Goal: Find specific page/section: Find specific page/section

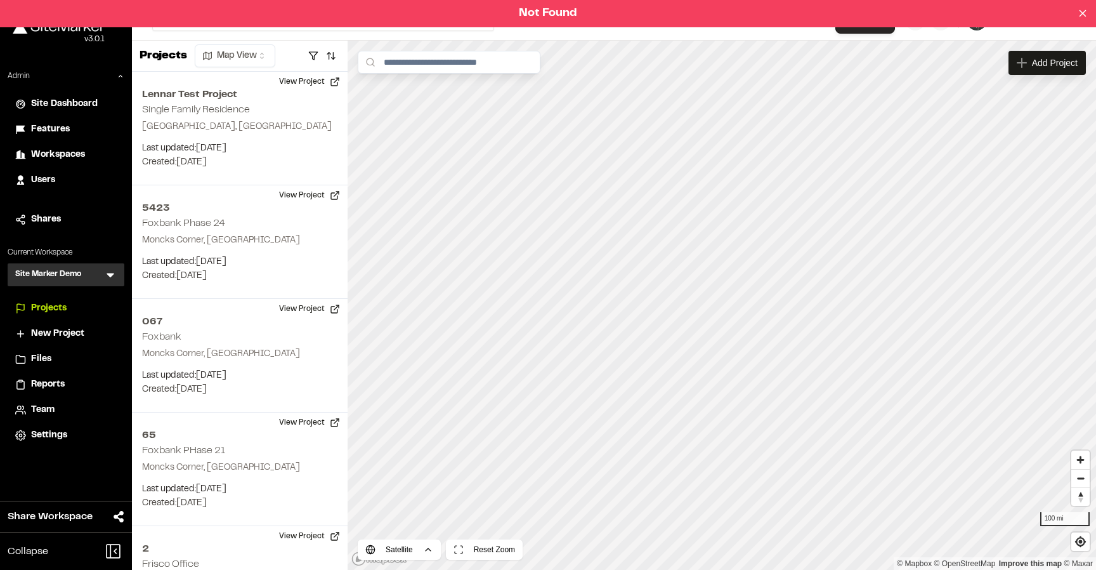
click at [107, 277] on icon at bounding box center [110, 274] width 13 height 13
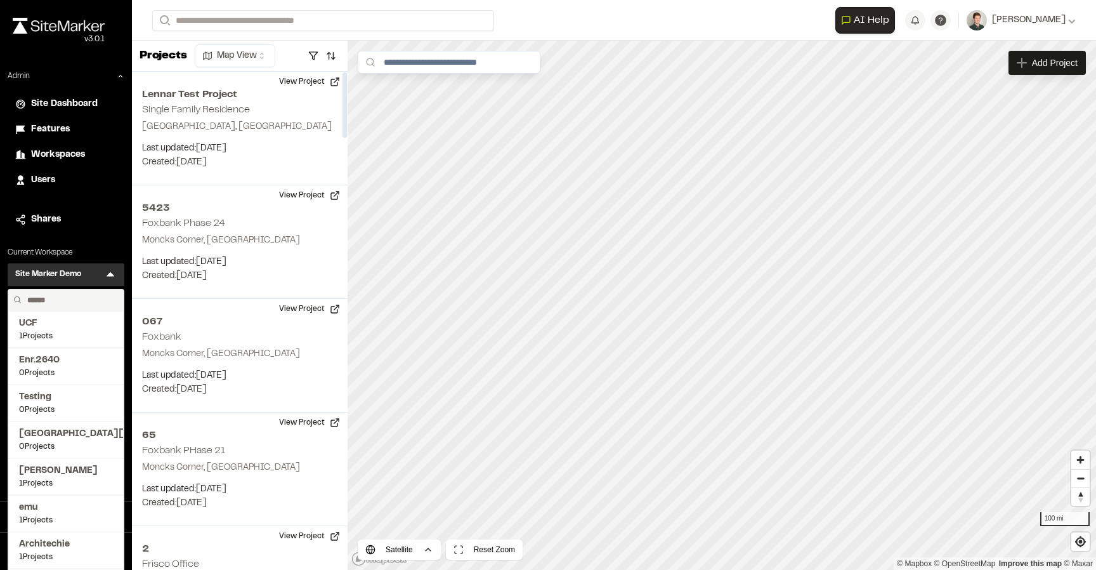
click at [52, 299] on input "text" at bounding box center [70, 300] width 96 height 22
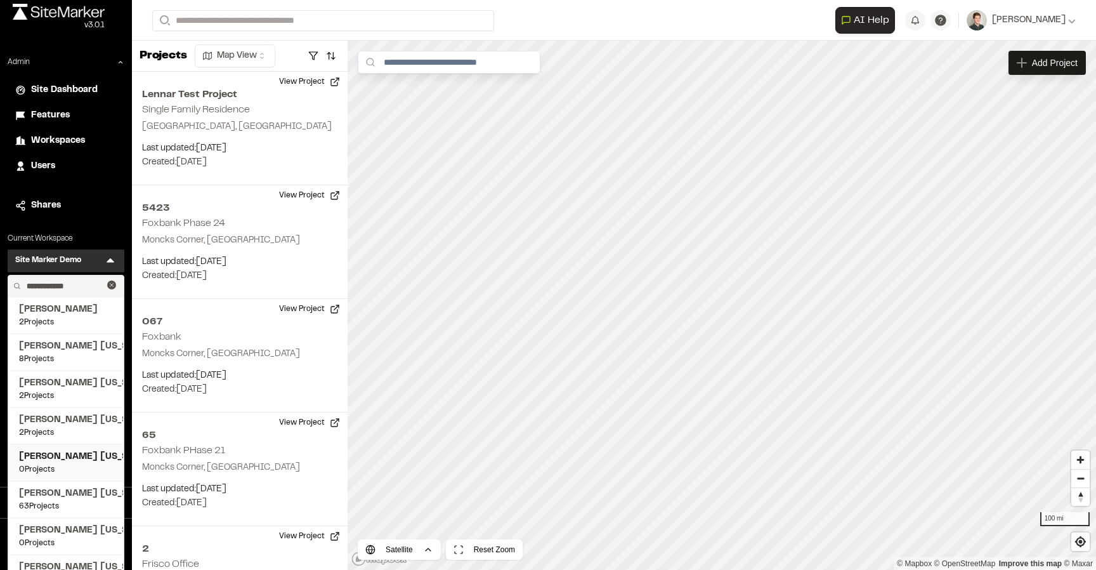
scroll to position [73, 0]
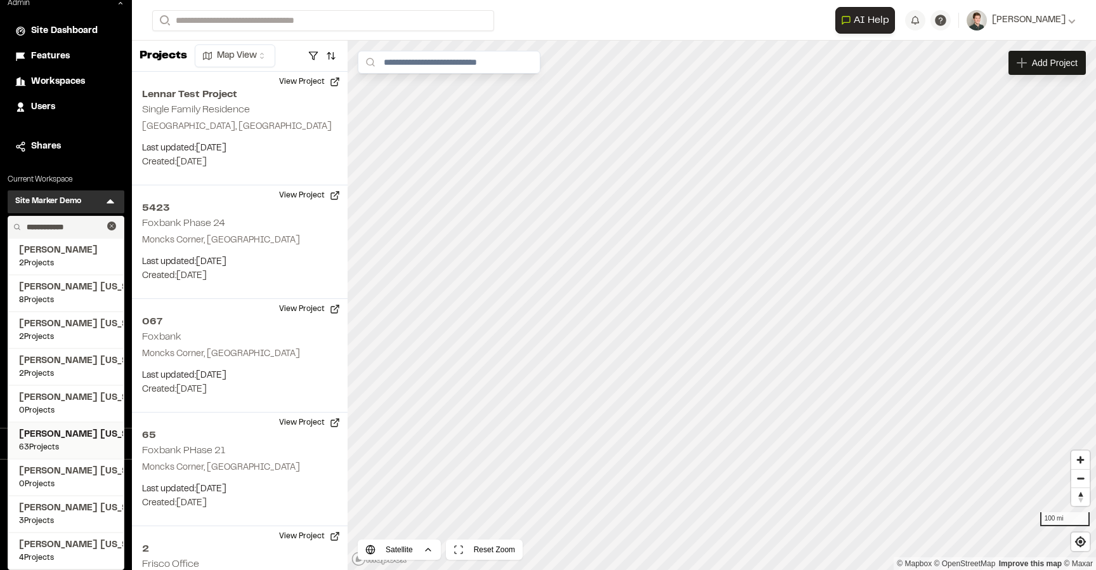
type input "**********"
click at [70, 444] on span "63 Projects" at bounding box center [66, 446] width 94 height 11
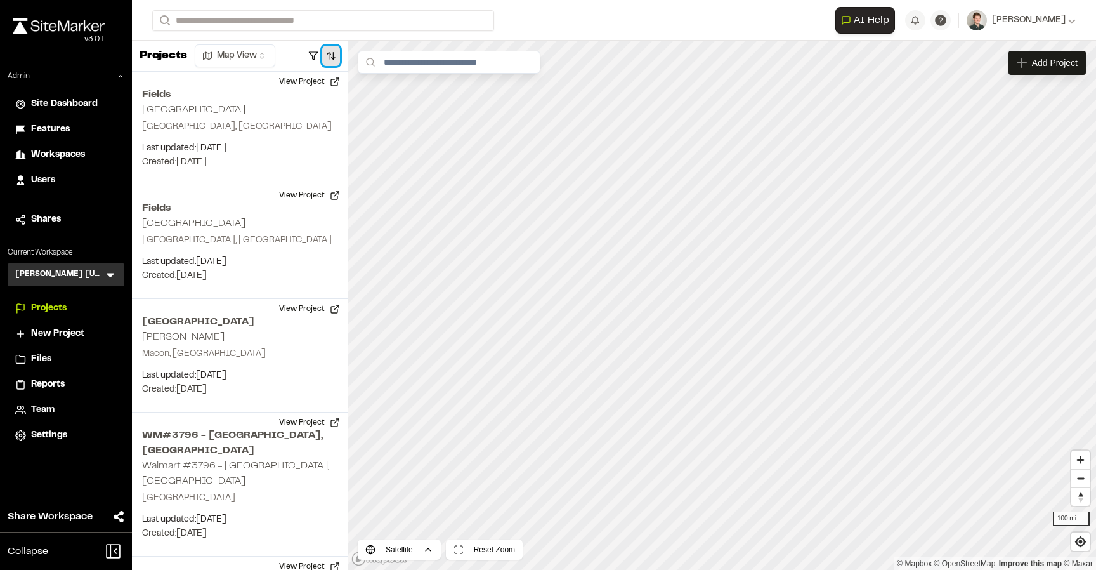
click at [323, 53] on button "button" at bounding box center [331, 56] width 18 height 20
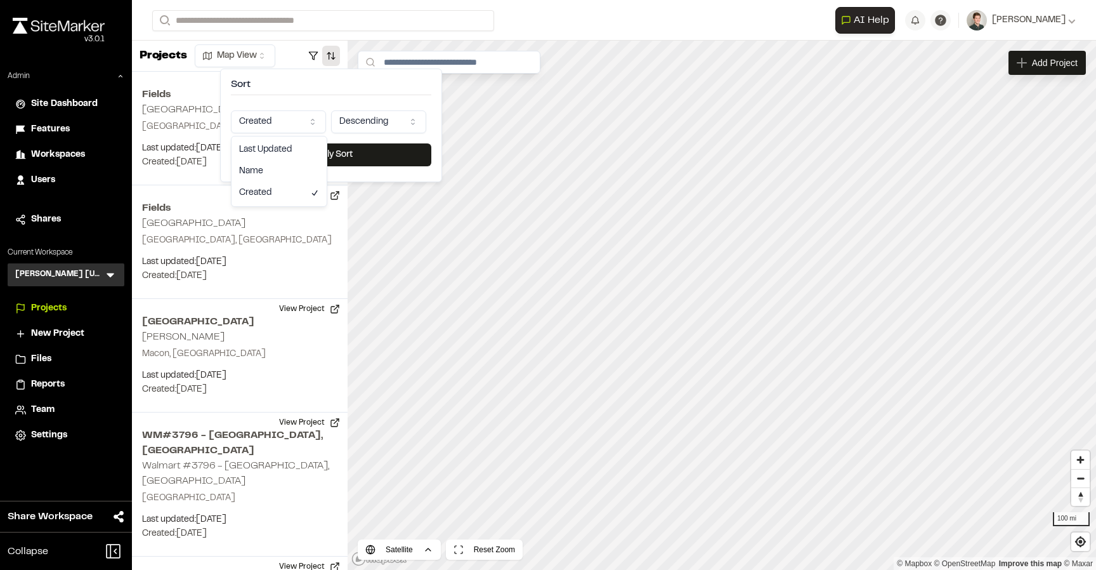
click at [284, 114] on html "Close sidebar v 3.0.1 Admin Site Dashboard Features Workspaces Users Shares Cur…" at bounding box center [548, 285] width 1096 height 570
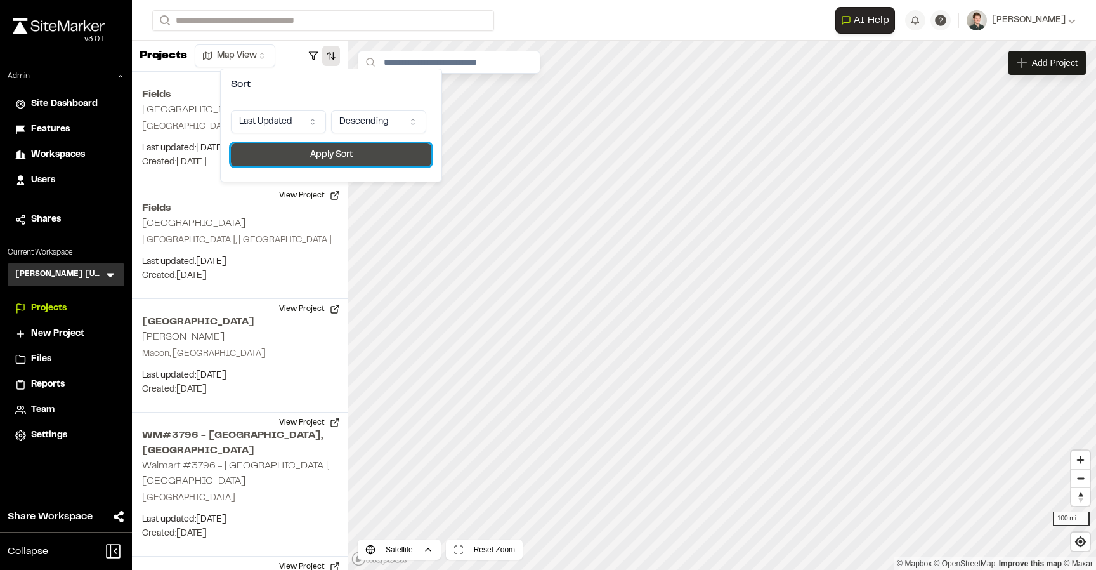
click at [321, 159] on button "Apply Sort" at bounding box center [331, 154] width 200 height 23
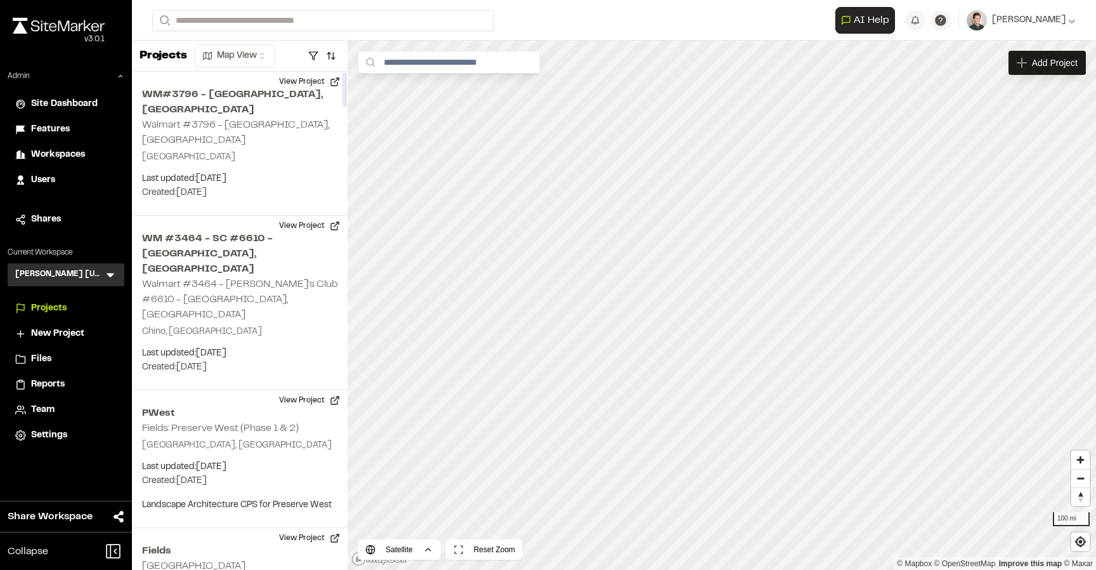
click at [113, 276] on icon at bounding box center [110, 274] width 13 height 13
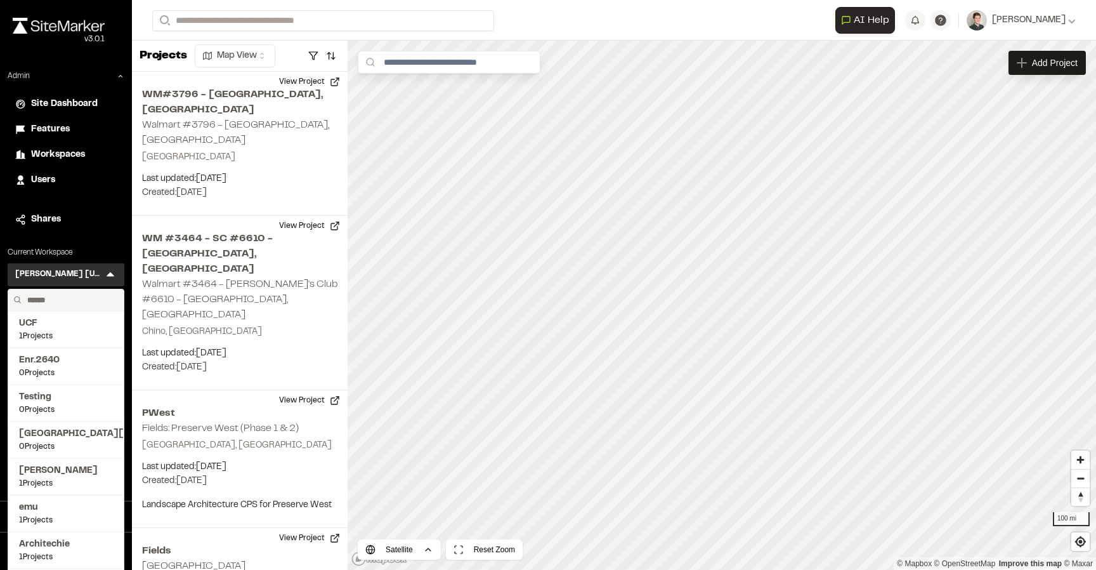
click at [83, 306] on input "text" at bounding box center [70, 300] width 96 height 22
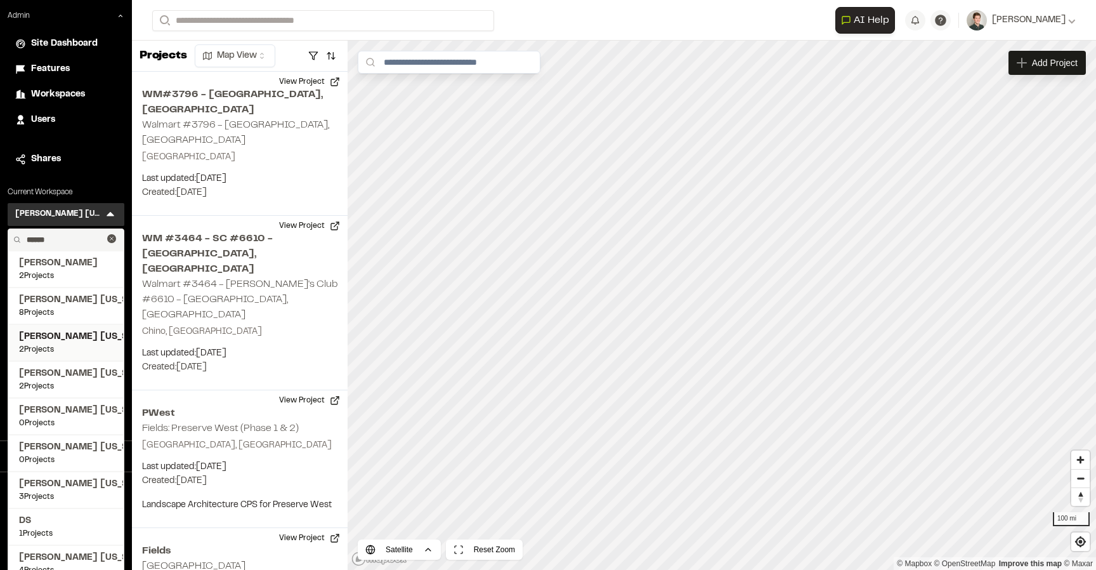
scroll to position [73, 0]
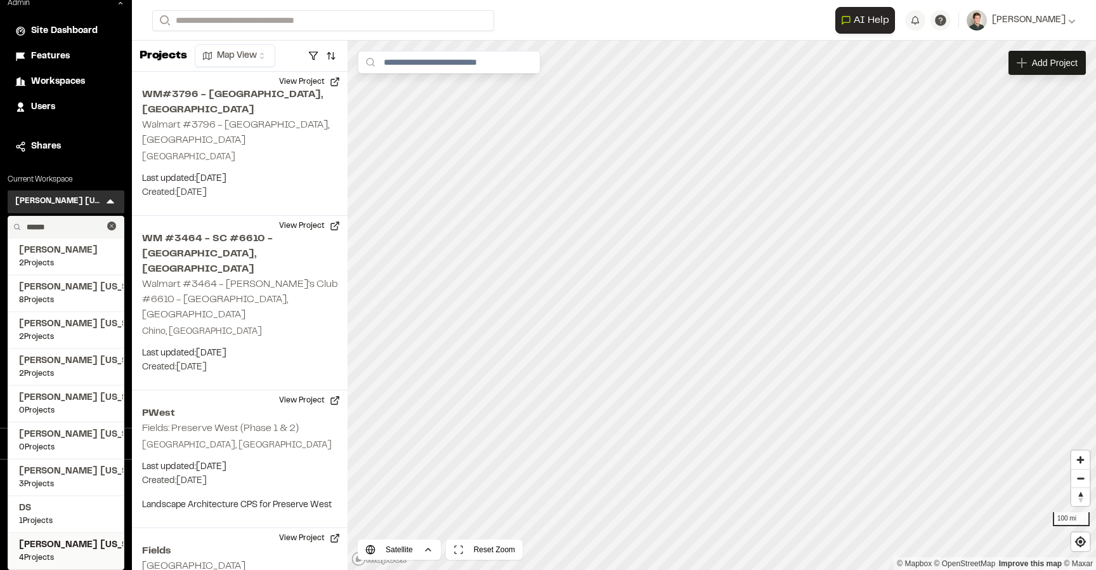
type input "******"
click at [64, 542] on span "[PERSON_NAME] [US_STATE]" at bounding box center [66, 545] width 94 height 14
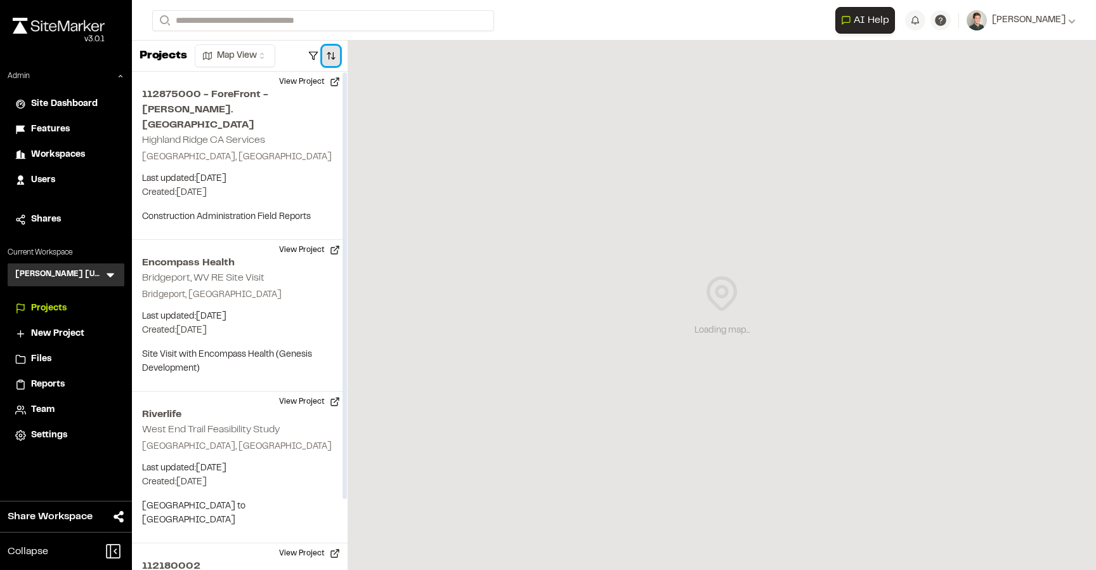
click at [332, 58] on button "button" at bounding box center [331, 56] width 18 height 20
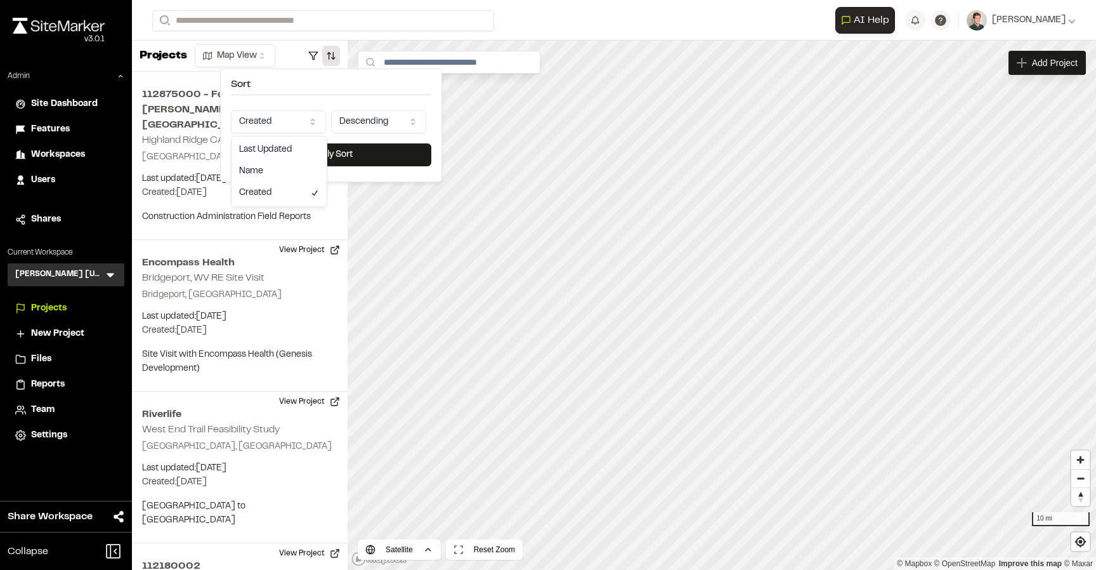
click at [299, 126] on html "Close sidebar v 3.0.1 Admin Site Dashboard Features Workspaces Users Shares Cur…" at bounding box center [548, 285] width 1096 height 570
click at [332, 159] on button "Apply Sort" at bounding box center [331, 154] width 200 height 23
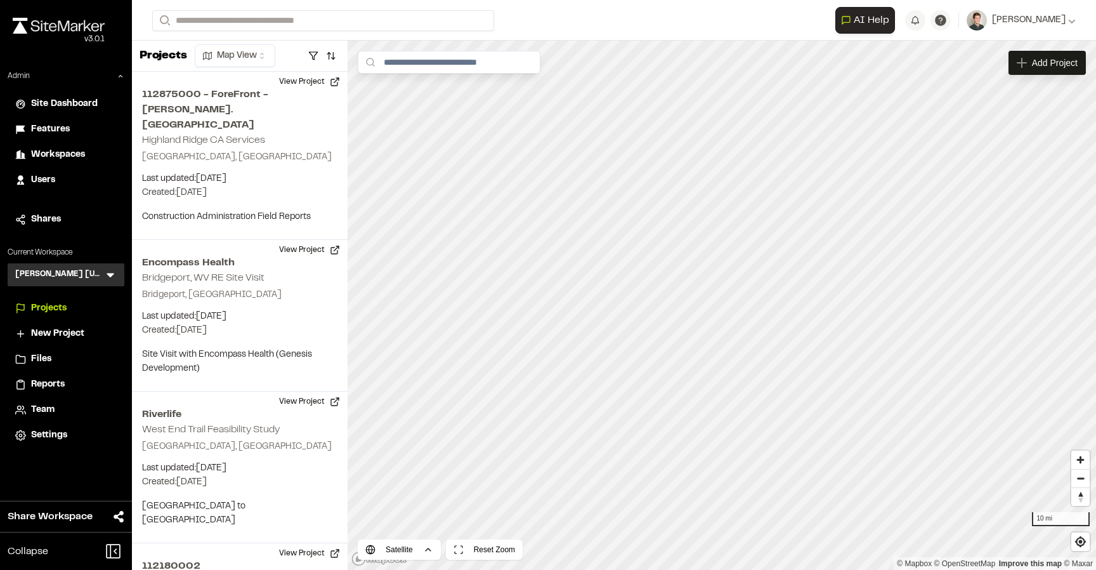
click at [44, 410] on span "Team" at bounding box center [42, 410] width 23 height 14
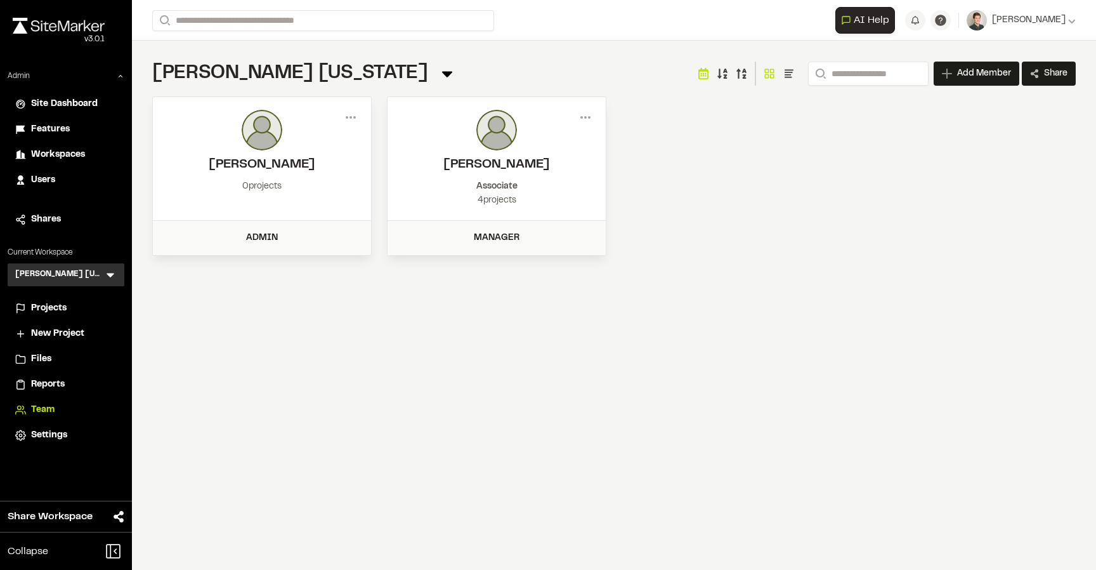
click at [113, 275] on icon at bounding box center [110, 274] width 13 height 13
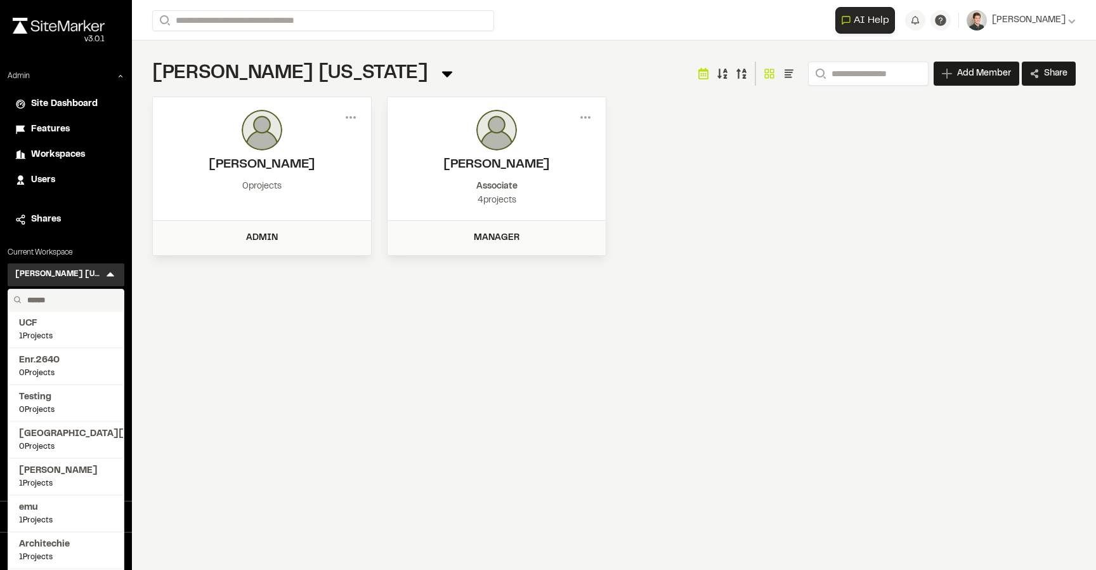
click at [51, 296] on input "text" at bounding box center [70, 300] width 96 height 22
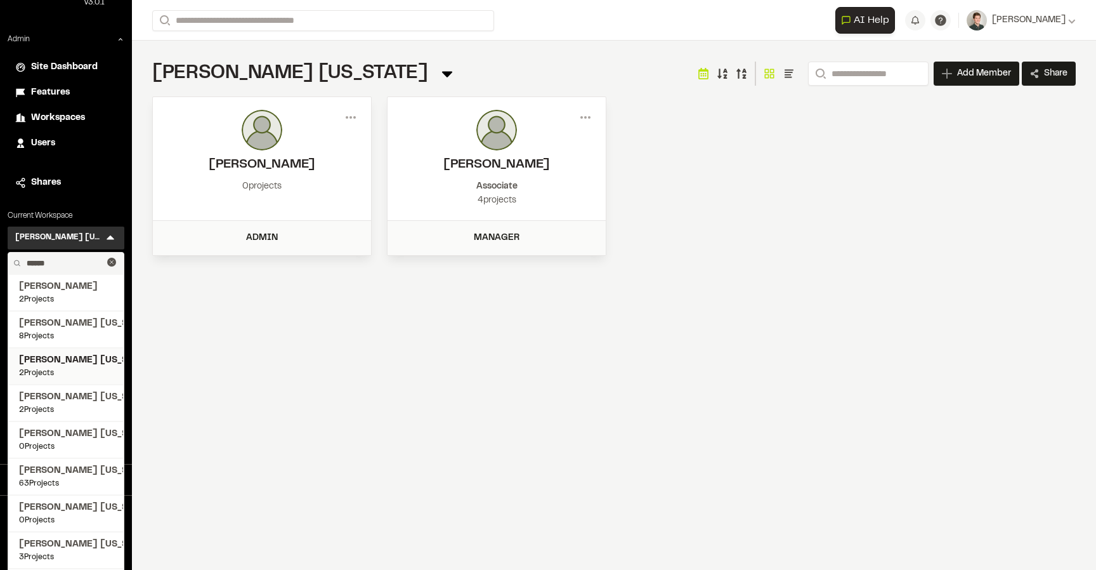
scroll to position [38, 0]
type input "******"
click at [68, 470] on span "[PERSON_NAME] [US_STATE]" at bounding box center [66, 469] width 94 height 14
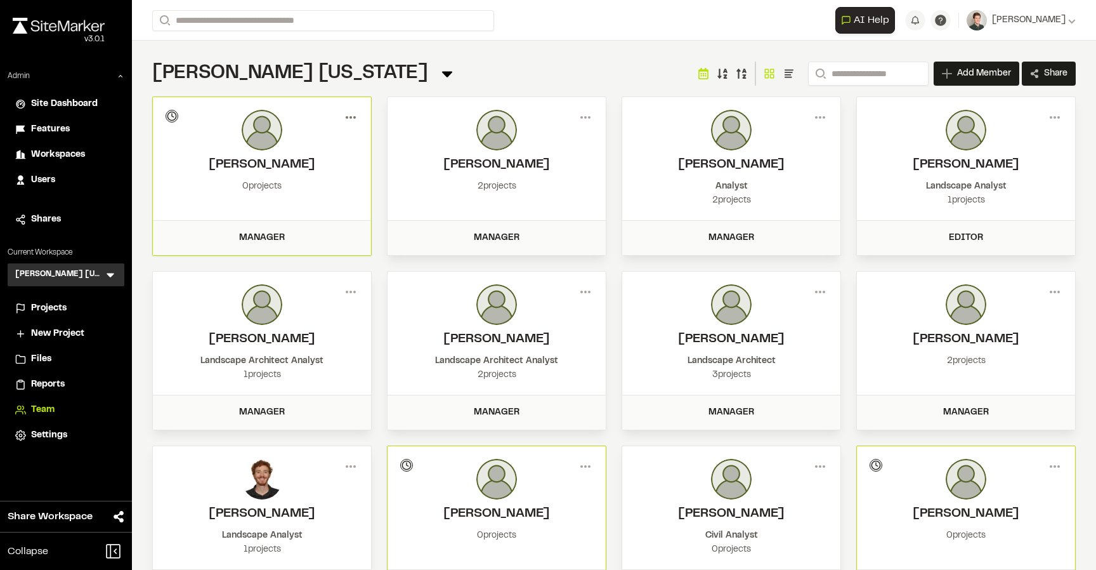
click at [351, 119] on icon at bounding box center [351, 117] width 20 height 20
click at [282, 145] on div "View" at bounding box center [305, 143] width 110 height 19
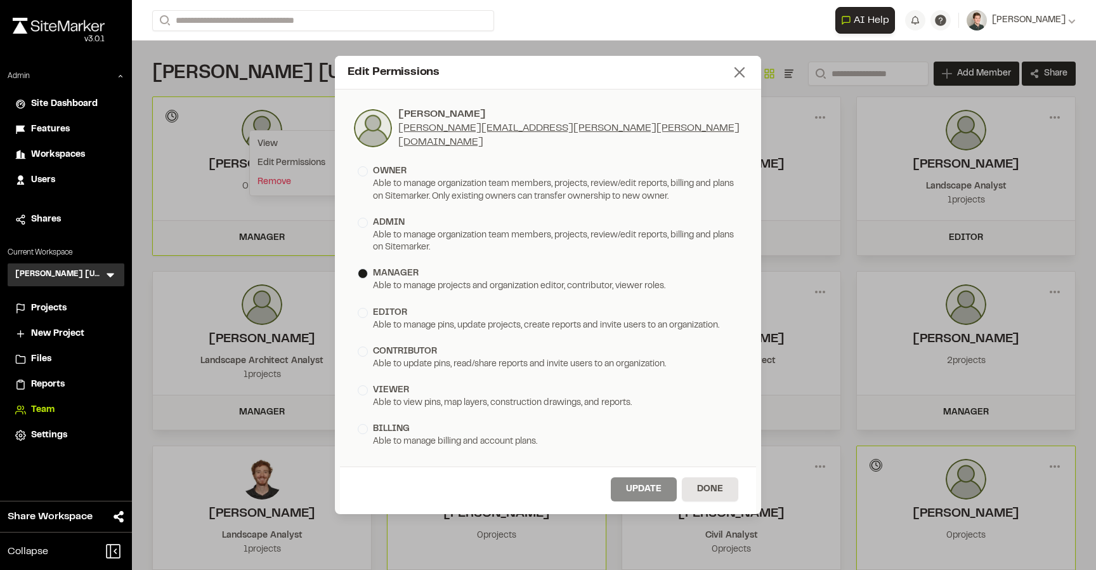
click at [745, 70] on icon at bounding box center [740, 72] width 18 height 18
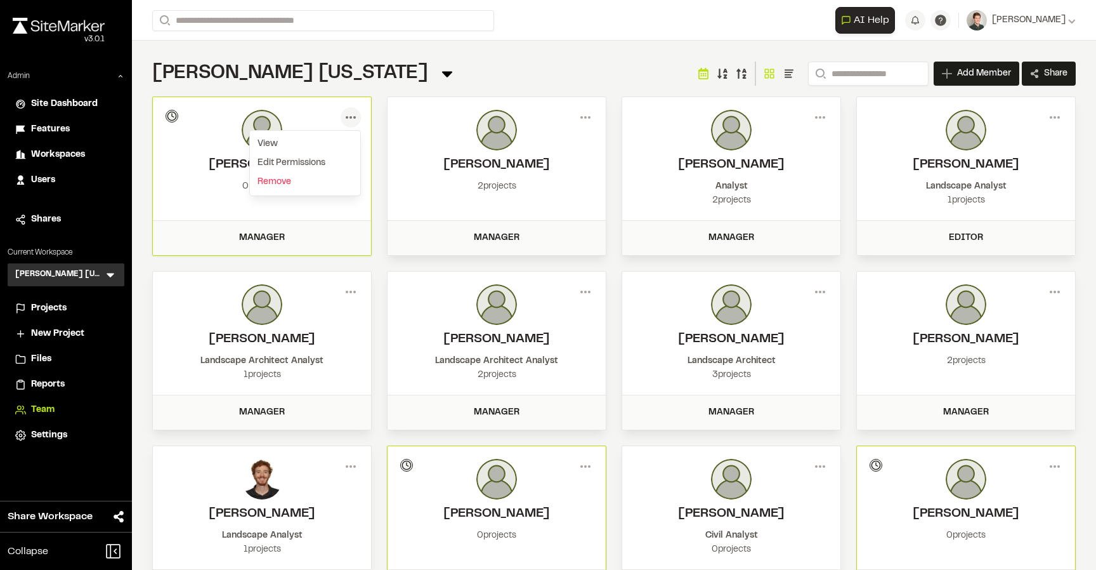
click at [488, 61] on div "[PERSON_NAME] [US_STATE] Team Menu Search Add Member Invite New Team Member * R…" at bounding box center [613, 73] width 923 height 25
click at [351, 121] on icon at bounding box center [351, 117] width 20 height 20
click at [308, 160] on div "Edit Permissions" at bounding box center [305, 162] width 110 height 19
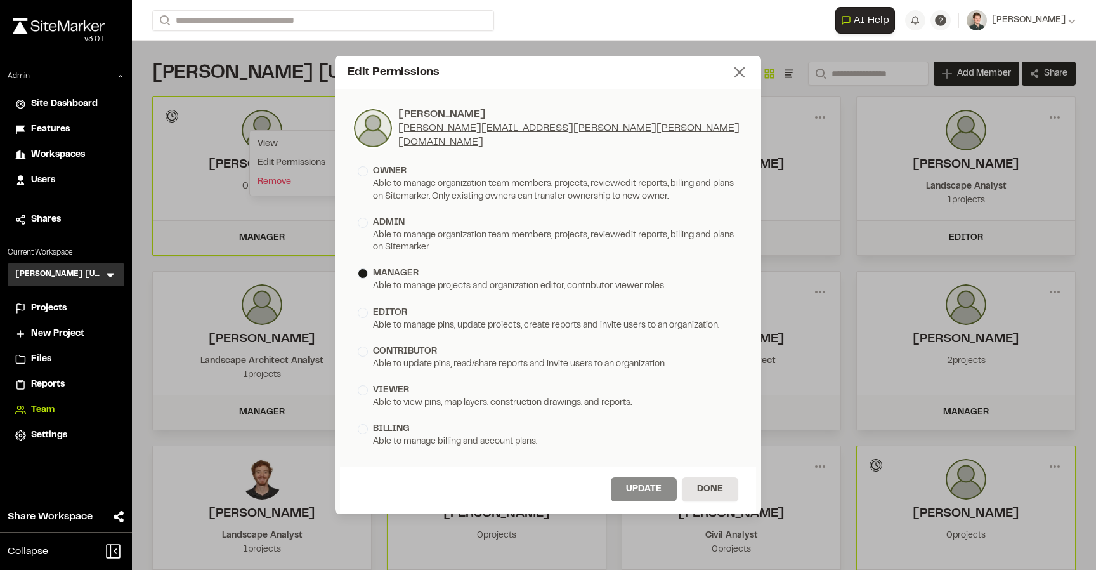
click at [743, 75] on icon at bounding box center [740, 72] width 18 height 18
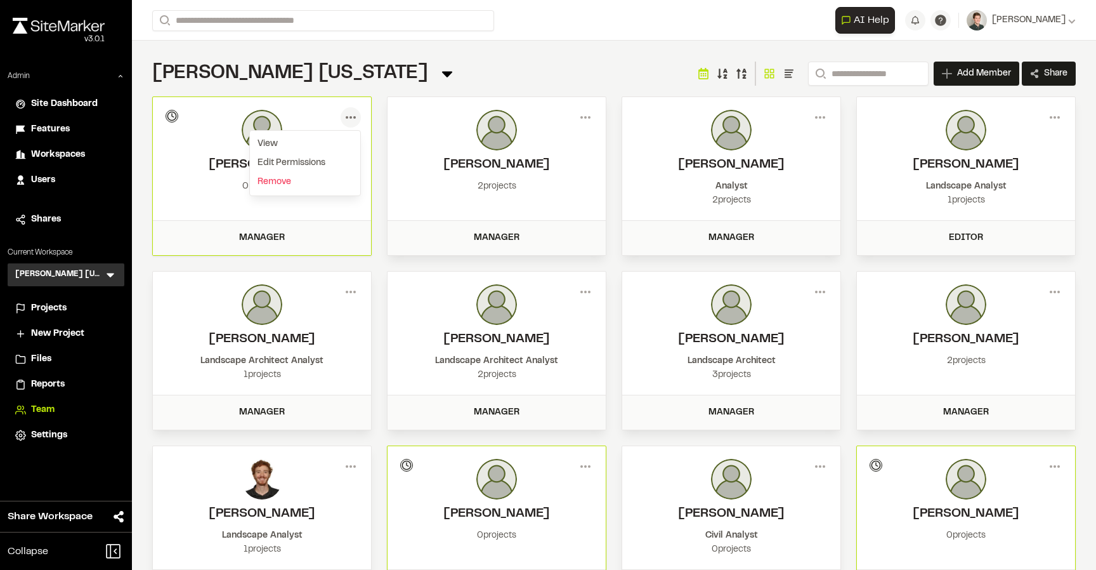
click at [603, 69] on div "[PERSON_NAME] [US_STATE] Team Menu Search Add Member Invite New Team Member * R…" at bounding box center [613, 73] width 923 height 25
click at [51, 101] on span "Site Dashboard" at bounding box center [64, 104] width 67 height 14
